Goal: Information Seeking & Learning: Learn about a topic

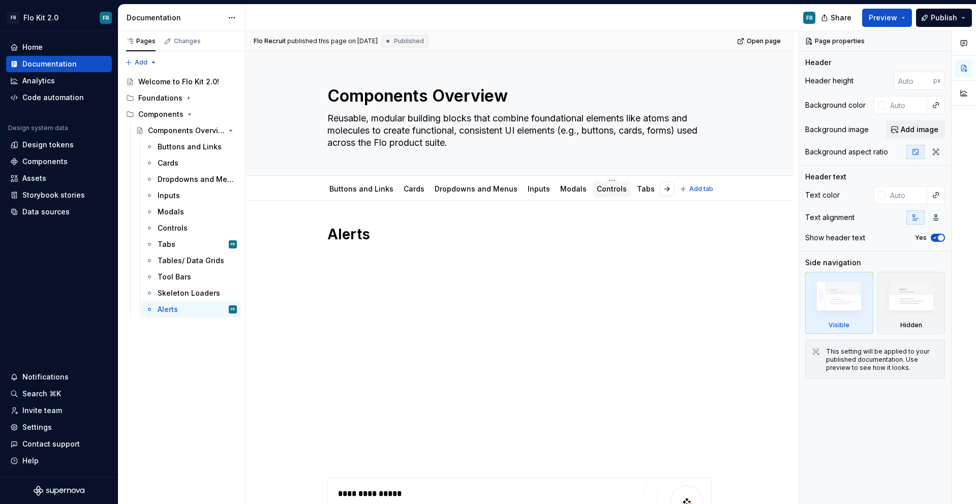
click at [607, 193] on link "Controls" at bounding box center [612, 189] width 30 height 9
click at [413, 194] on div "Cards" at bounding box center [414, 189] width 21 height 12
click at [413, 194] on div "Cards" at bounding box center [414, 189] width 21 height 10
click at [417, 191] on link "Cards" at bounding box center [414, 189] width 21 height 9
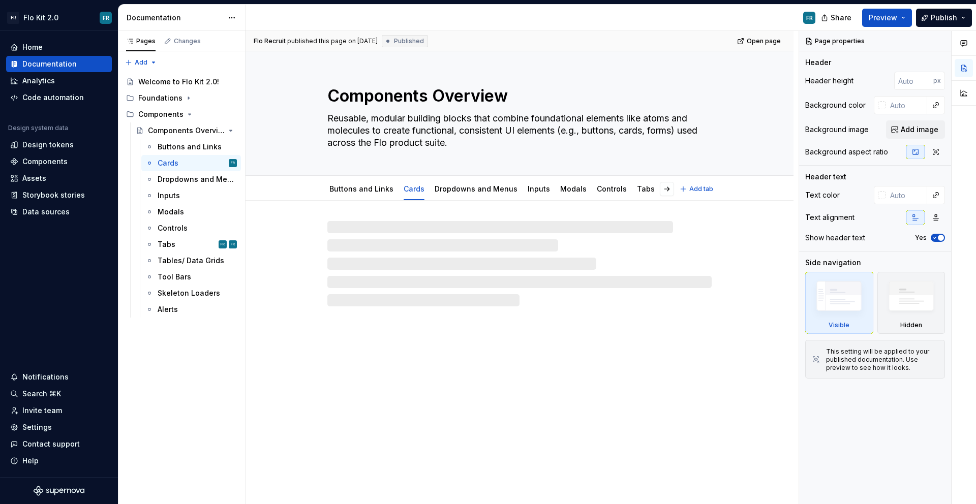
click at [417, 191] on link "Cards" at bounding box center [414, 189] width 21 height 9
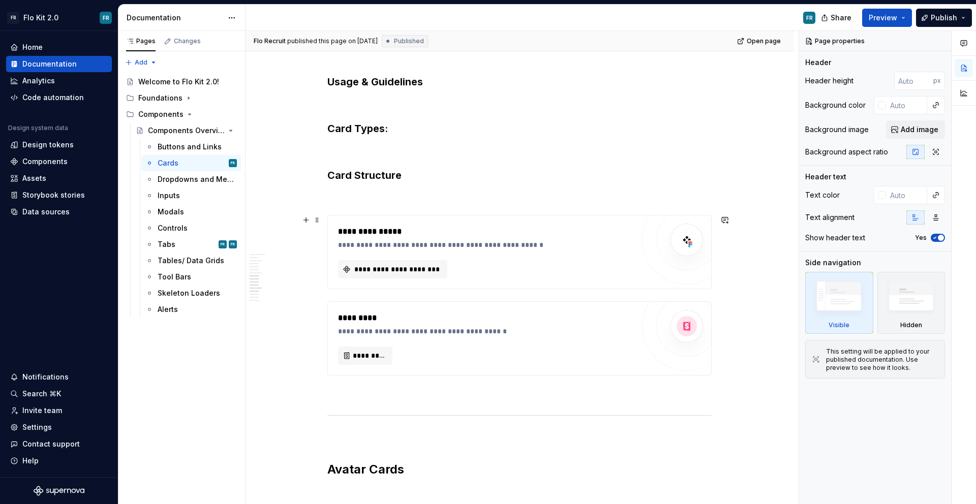
scroll to position [1705, 0]
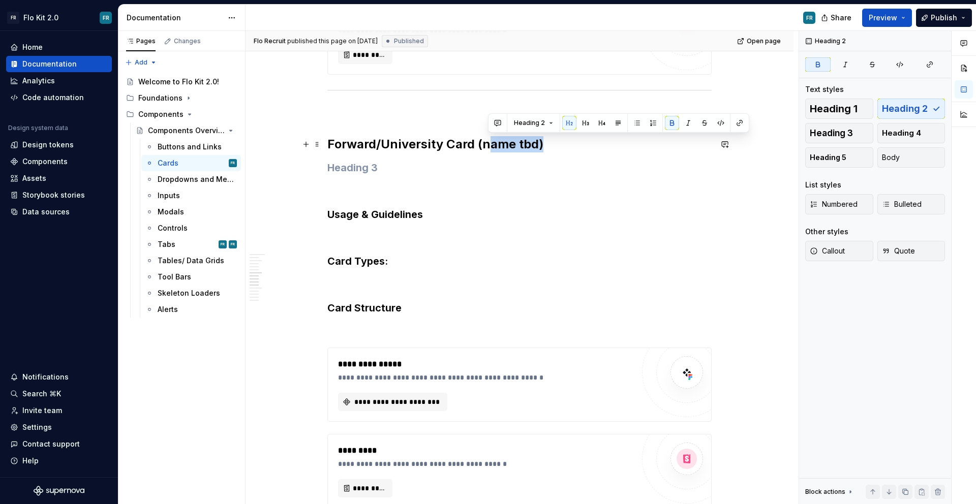
drag, startPoint x: 489, startPoint y: 142, endPoint x: 539, endPoint y: 141, distance: 49.3
click at [543, 142] on h2 "Forward/University Card (name tbd)" at bounding box center [519, 144] width 384 height 16
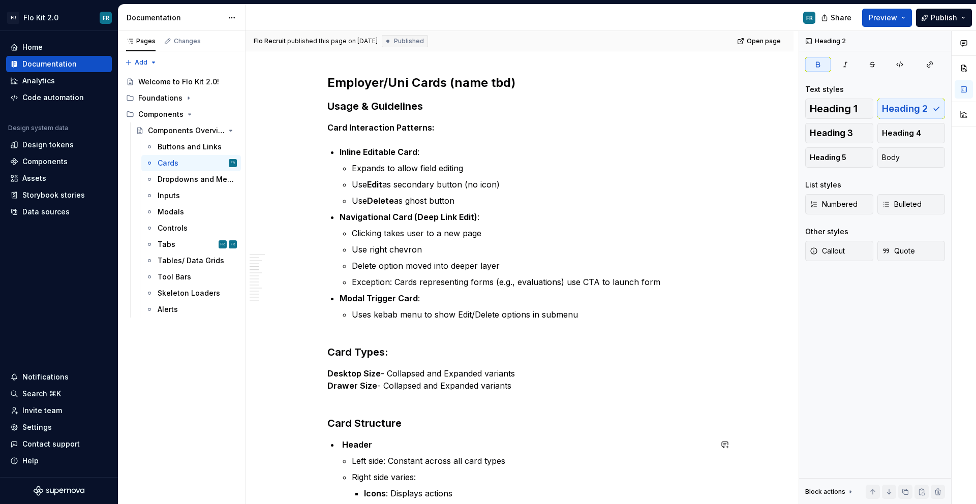
scroll to position [0, 0]
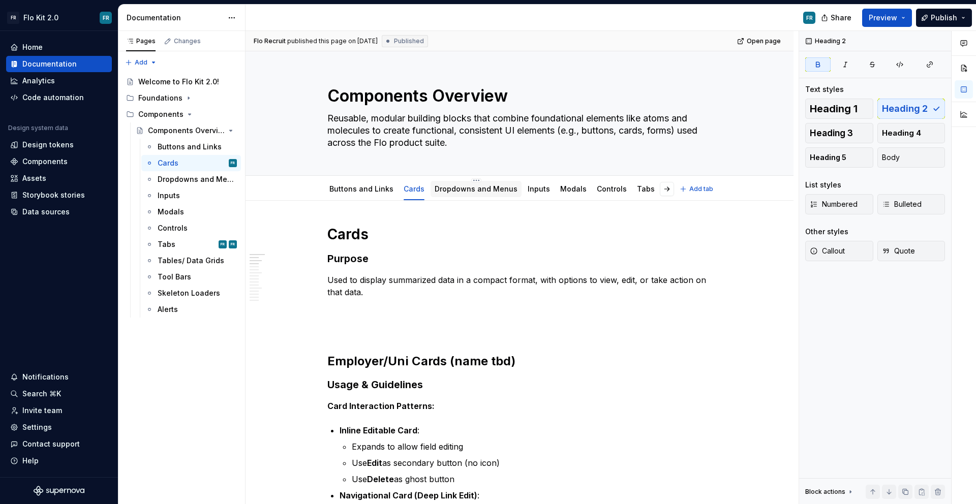
click at [472, 191] on link "Dropdowns and Menus" at bounding box center [476, 189] width 83 height 9
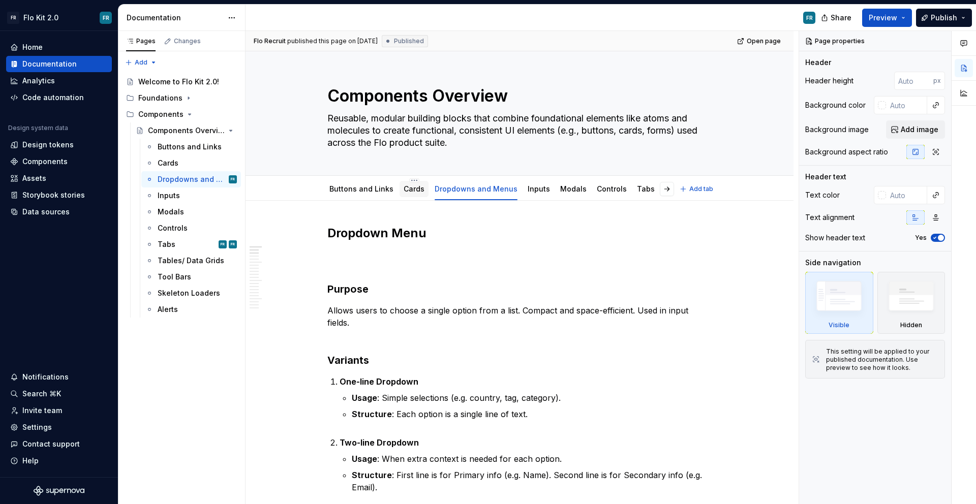
click at [406, 192] on link "Cards" at bounding box center [414, 189] width 21 height 9
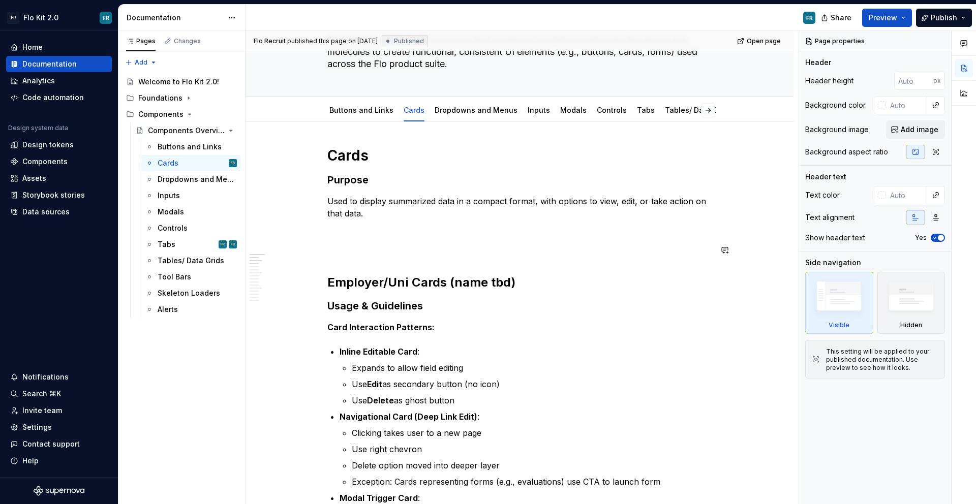
scroll to position [84, 0]
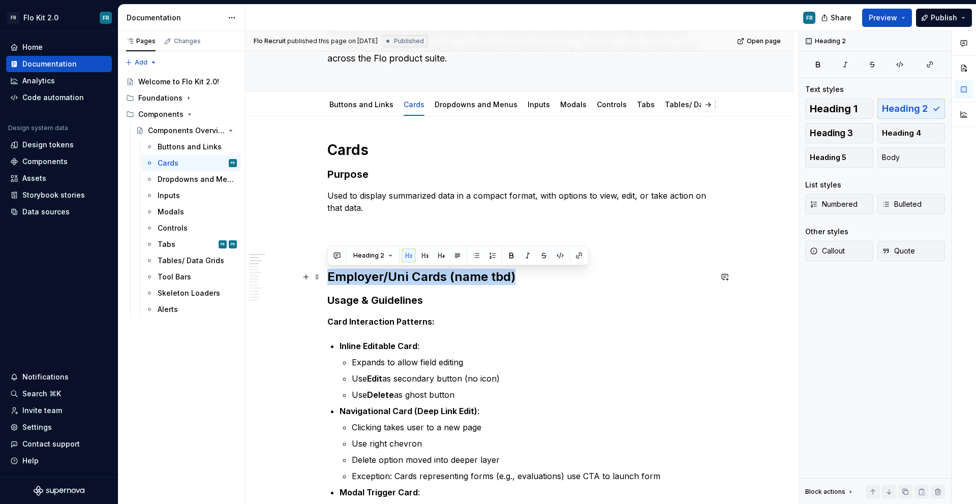
drag, startPoint x: 513, startPoint y: 275, endPoint x: 325, endPoint y: 278, distance: 187.7
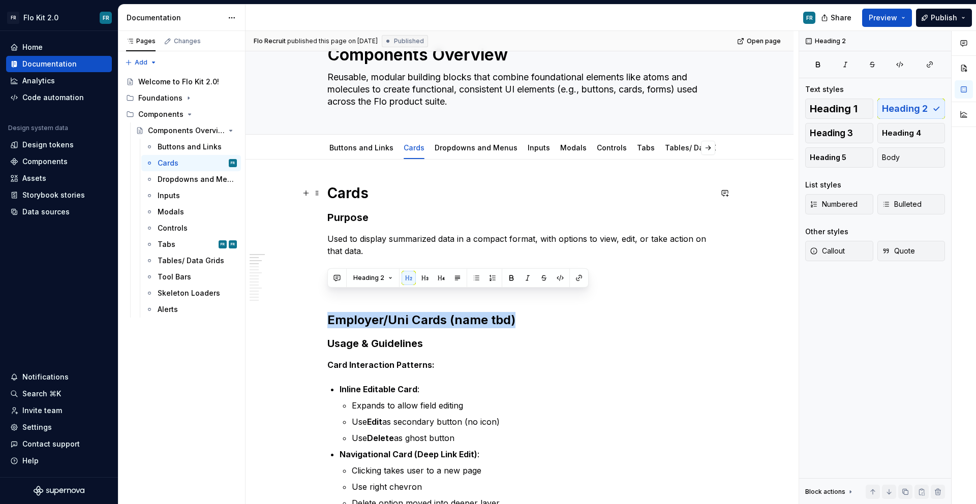
scroll to position [0, 0]
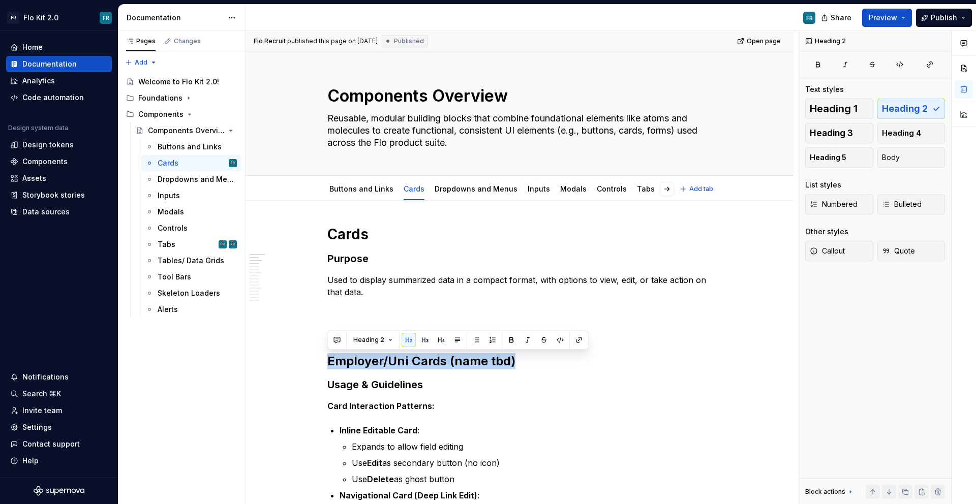
type textarea "*"
click at [391, 368] on h2 "Employer/Uni Cards (name tbd)" at bounding box center [519, 361] width 384 height 16
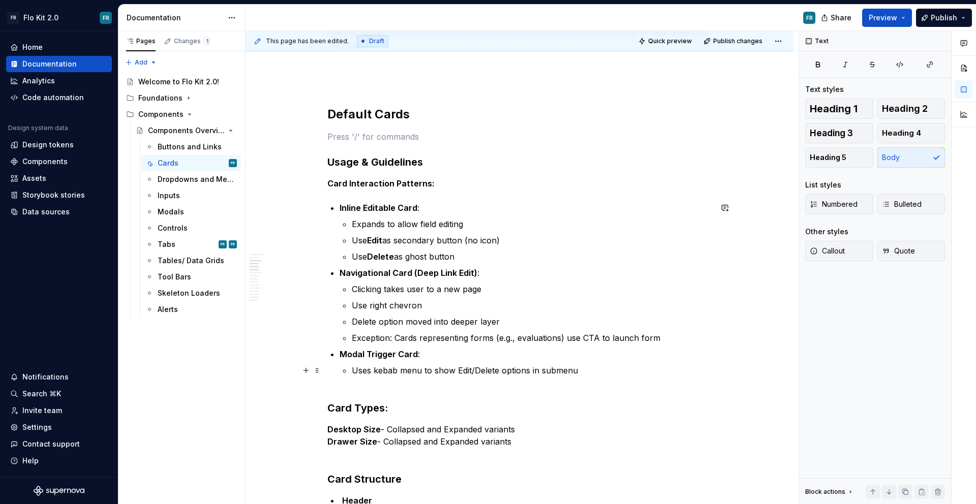
scroll to position [247, 0]
click at [354, 116] on h2 "Default Cards" at bounding box center [519, 115] width 384 height 16
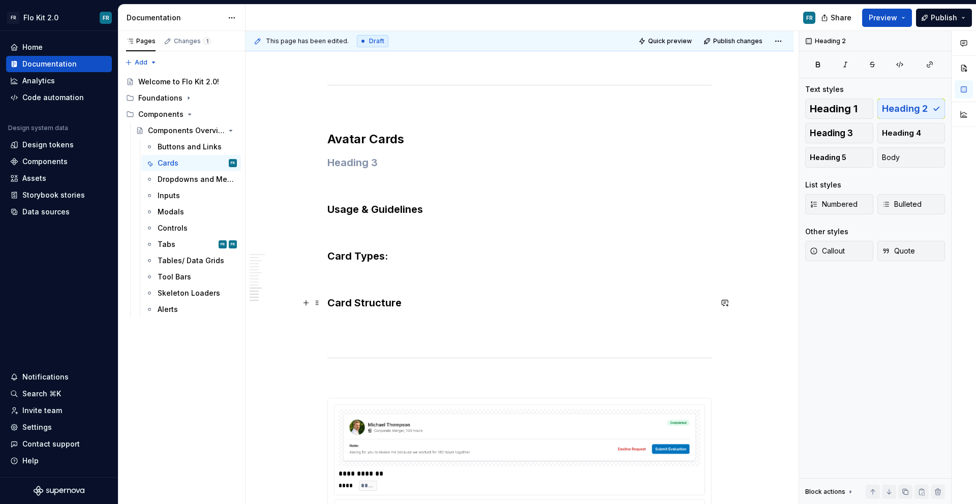
scroll to position [2200, 0]
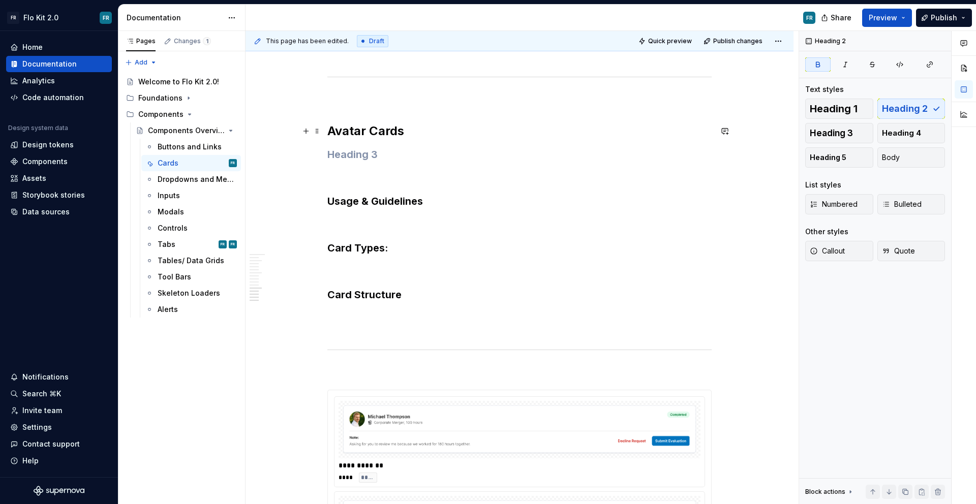
click at [344, 132] on strong "Avatar Cards" at bounding box center [365, 131] width 77 height 15
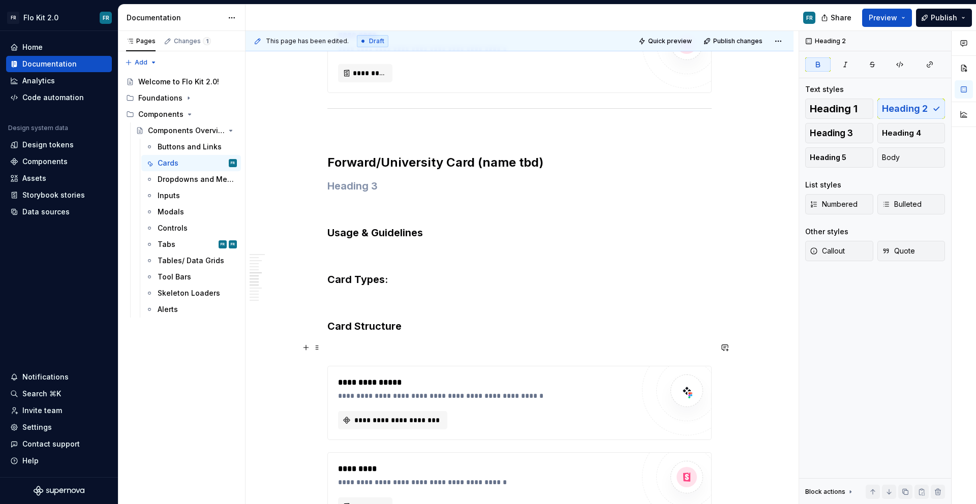
scroll to position [1709, 0]
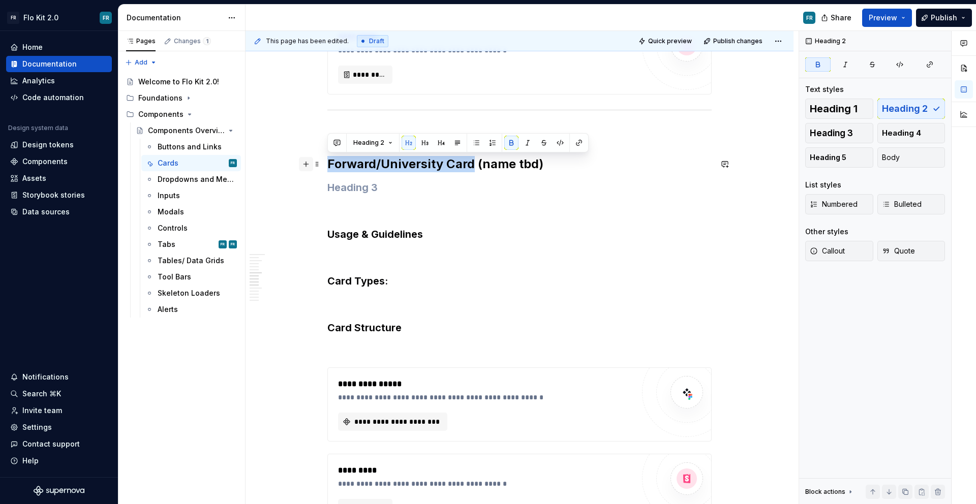
drag, startPoint x: 472, startPoint y: 161, endPoint x: 308, endPoint y: 167, distance: 163.9
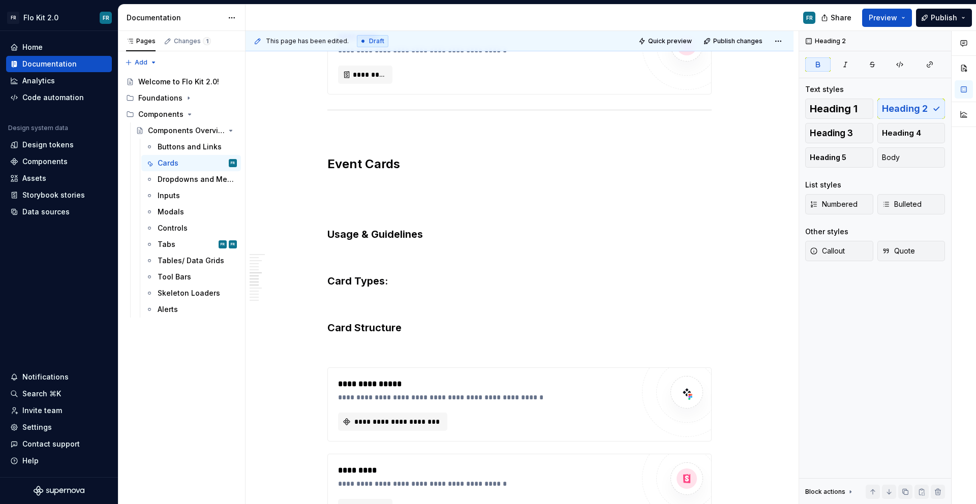
type textarea "*"
